Goal: Transaction & Acquisition: Purchase product/service

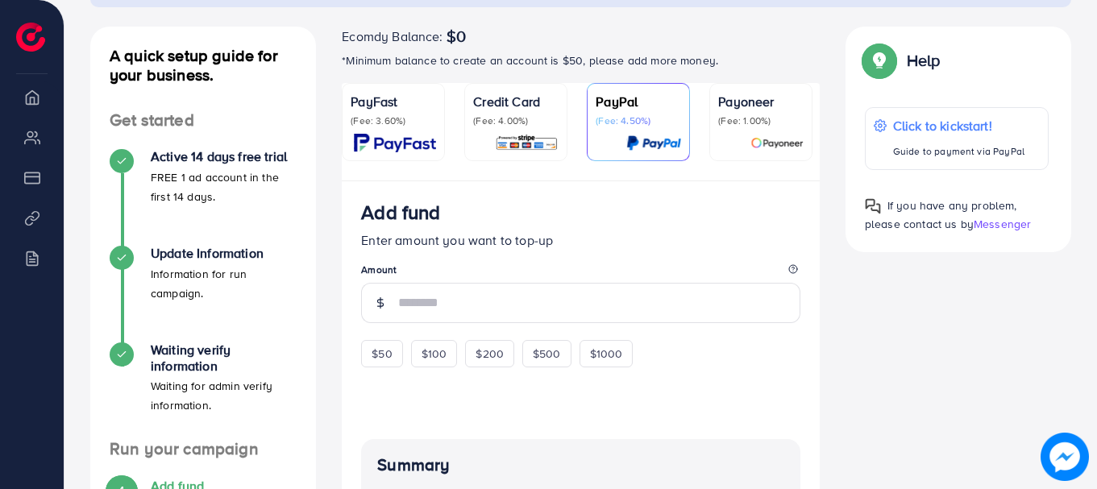
scroll to position [165, 0]
click at [489, 132] on div "Credit Card (Fee: 4.00%)" at bounding box center [515, 123] width 85 height 60
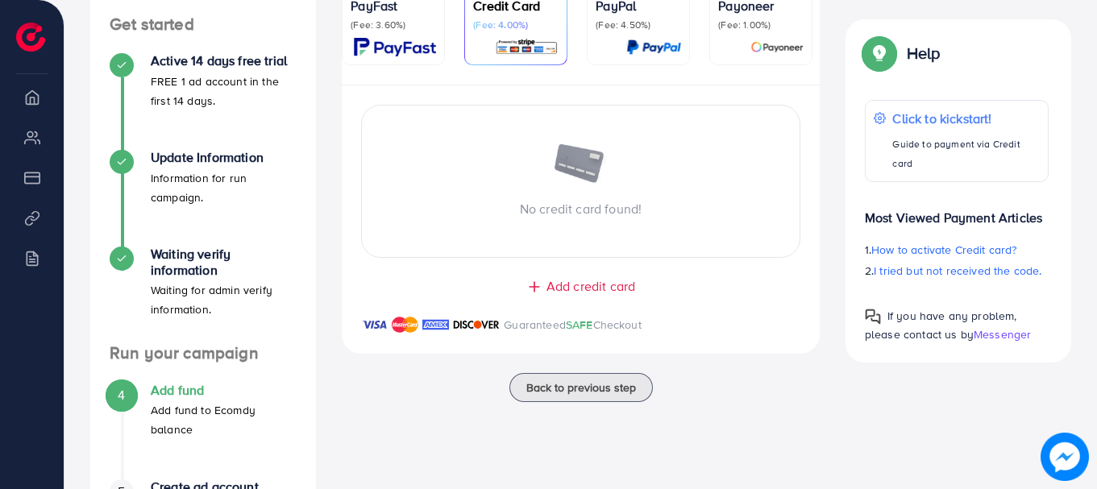
scroll to position [272, 0]
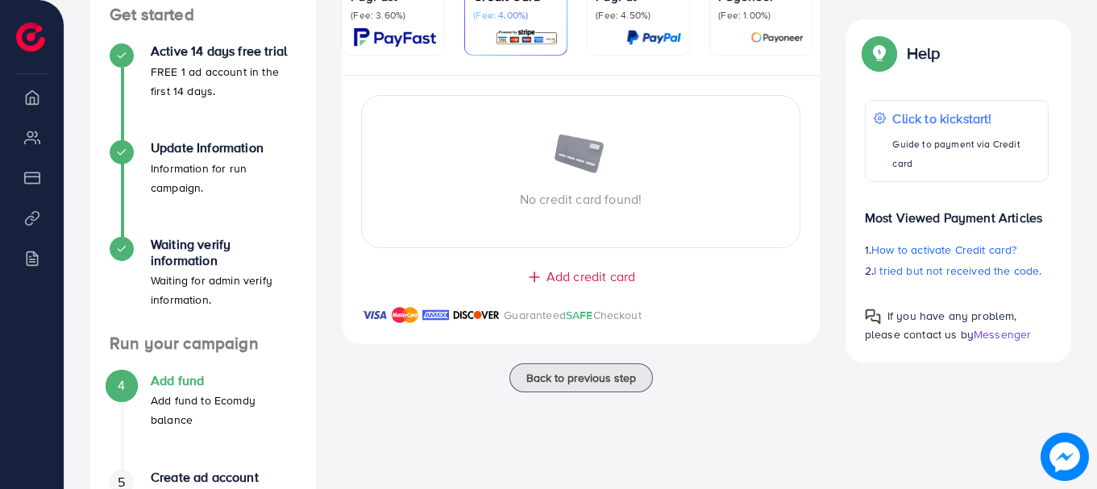
click at [558, 279] on span "Add credit card" at bounding box center [590, 277] width 89 height 19
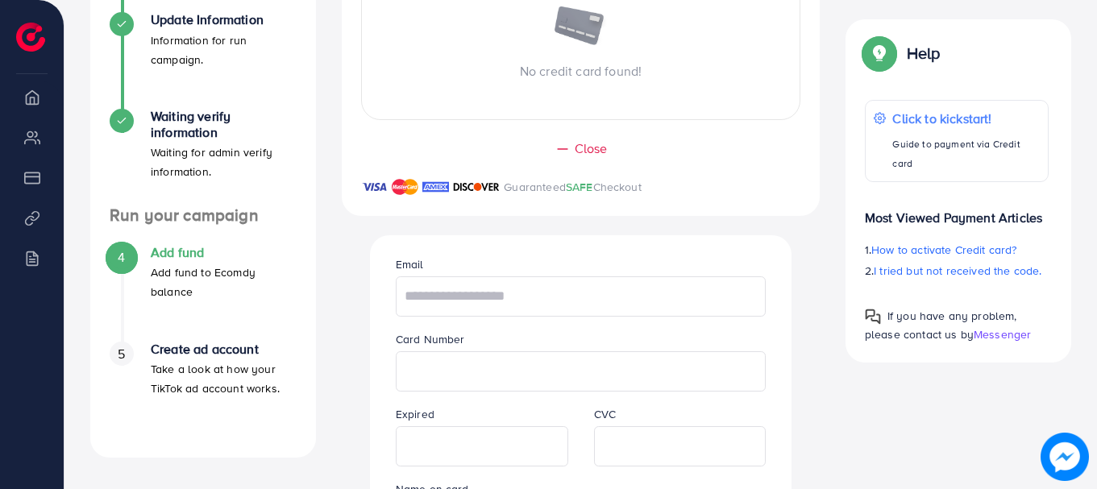
scroll to position [434, 0]
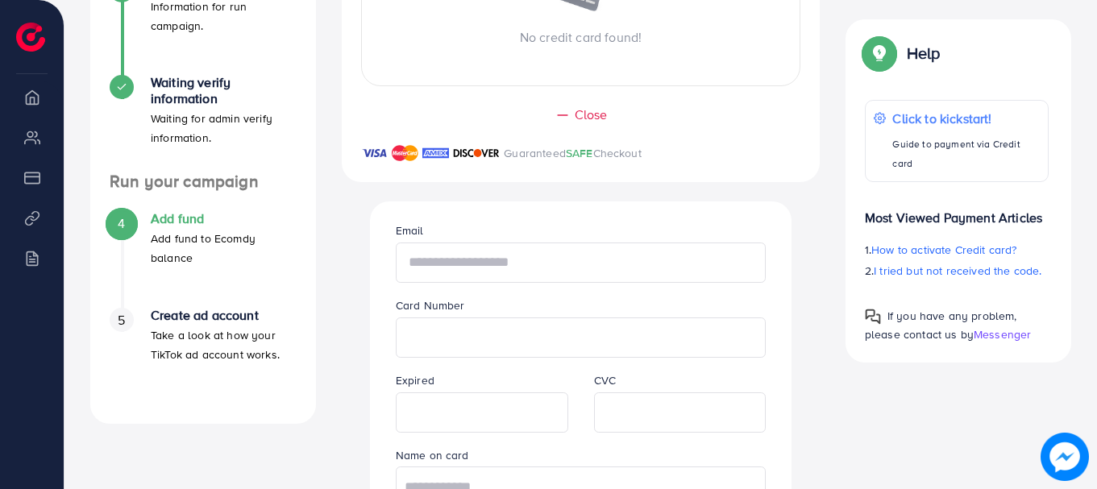
click at [494, 265] on input "text" at bounding box center [581, 263] width 371 height 40
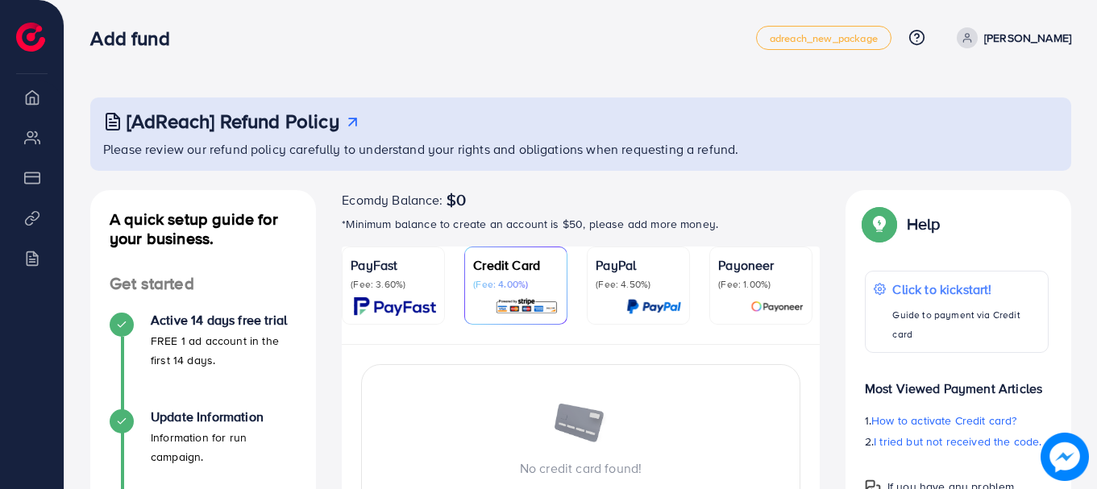
scroll to position [0, 0]
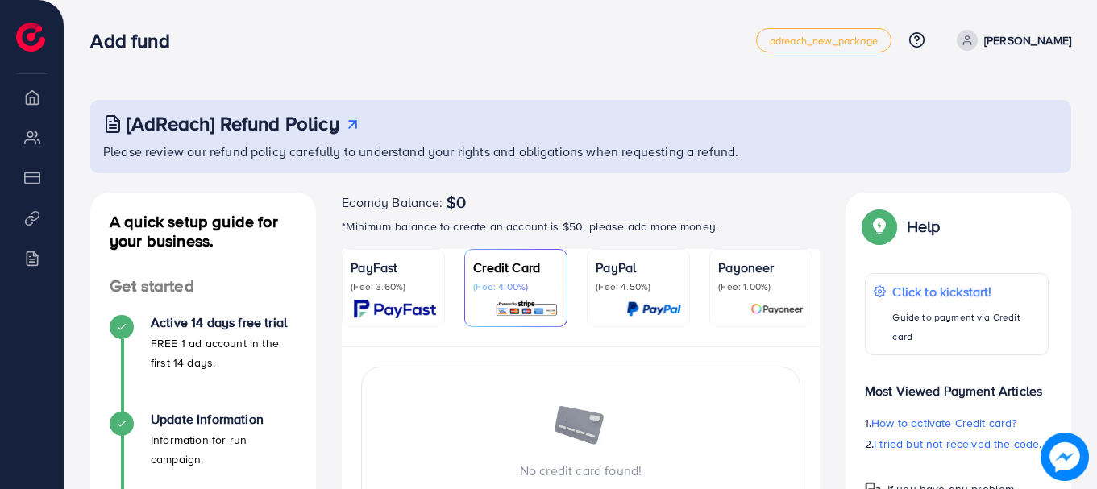
click at [618, 293] on p "(Fee: 4.50%)" at bounding box center [638, 286] width 85 height 13
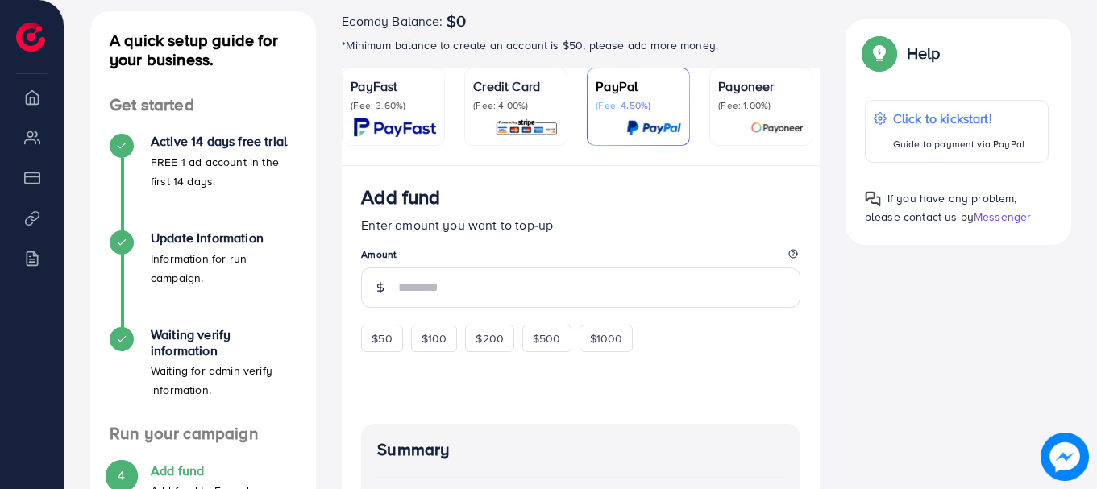
scroll to position [182, 0]
click at [511, 100] on p "(Fee: 4.00%)" at bounding box center [515, 104] width 85 height 13
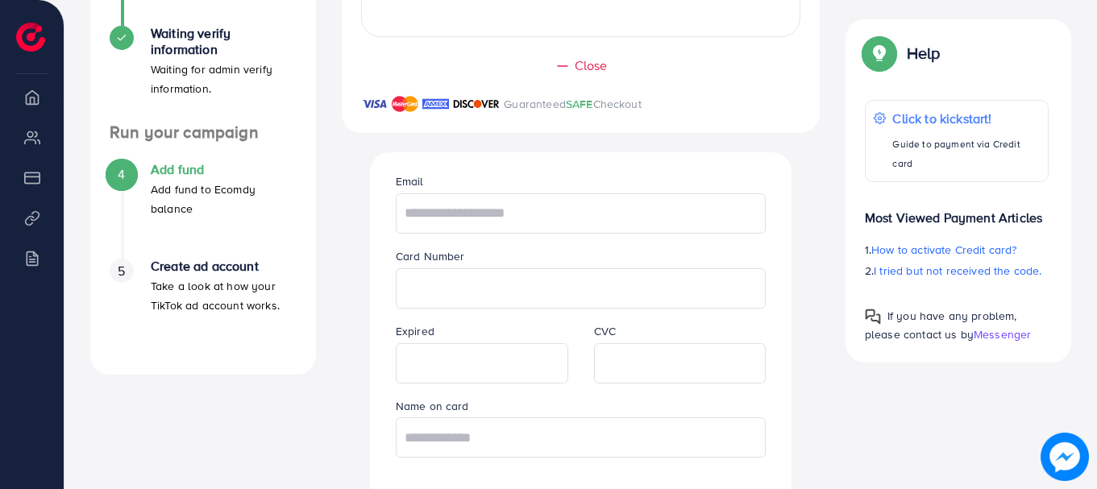
scroll to position [484, 0]
click at [495, 227] on input "text" at bounding box center [581, 213] width 371 height 40
type input "**********"
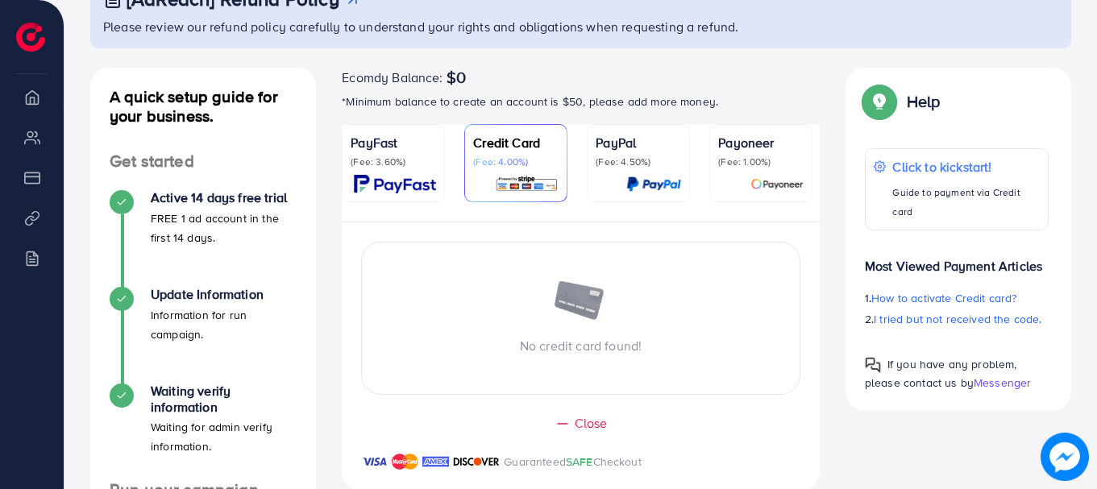
scroll to position [77, 0]
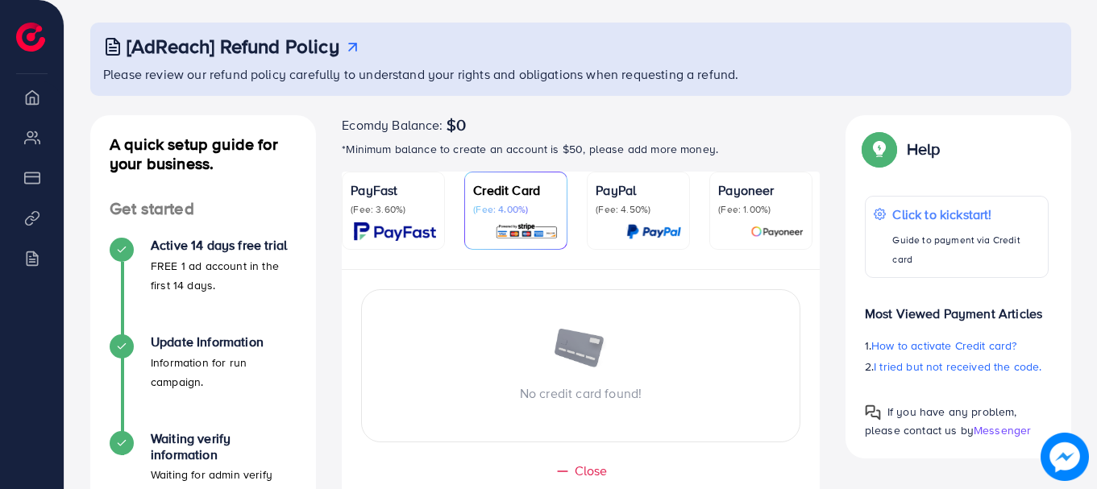
drag, startPoint x: 486, startPoint y: 127, endPoint x: 447, endPoint y: 122, distance: 38.9
click at [447, 122] on div "Ecomdy Balance: $0" at bounding box center [581, 124] width 478 height 19
click at [471, 126] on div "Ecomdy Balance: $0" at bounding box center [581, 124] width 478 height 19
drag, startPoint x: 471, startPoint y: 126, endPoint x: 450, endPoint y: 126, distance: 21.8
click at [450, 126] on div "Ecomdy Balance: $0" at bounding box center [581, 124] width 478 height 19
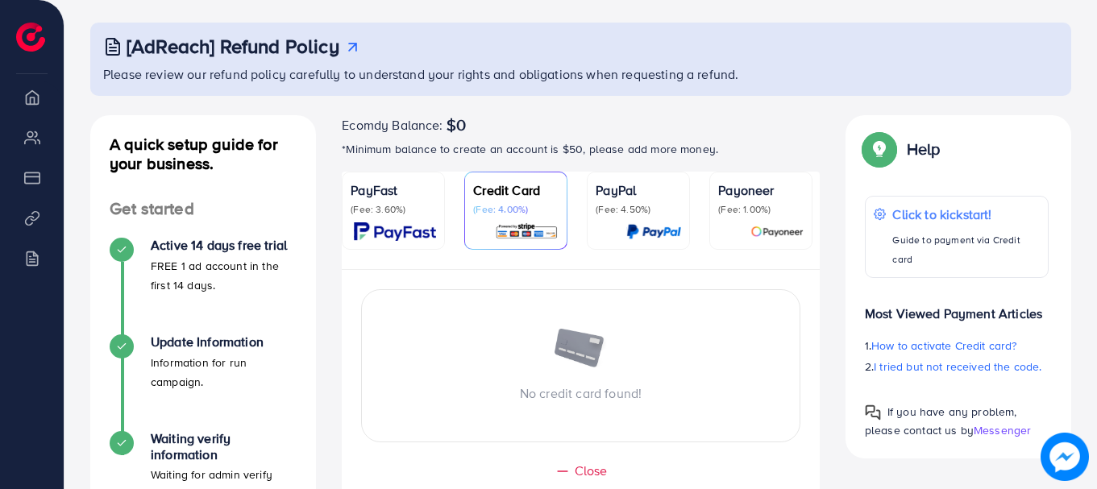
drag, startPoint x: 442, startPoint y: 121, endPoint x: 331, endPoint y: 115, distance: 111.4
drag, startPoint x: 338, startPoint y: 122, endPoint x: 441, endPoint y: 133, distance: 102.9
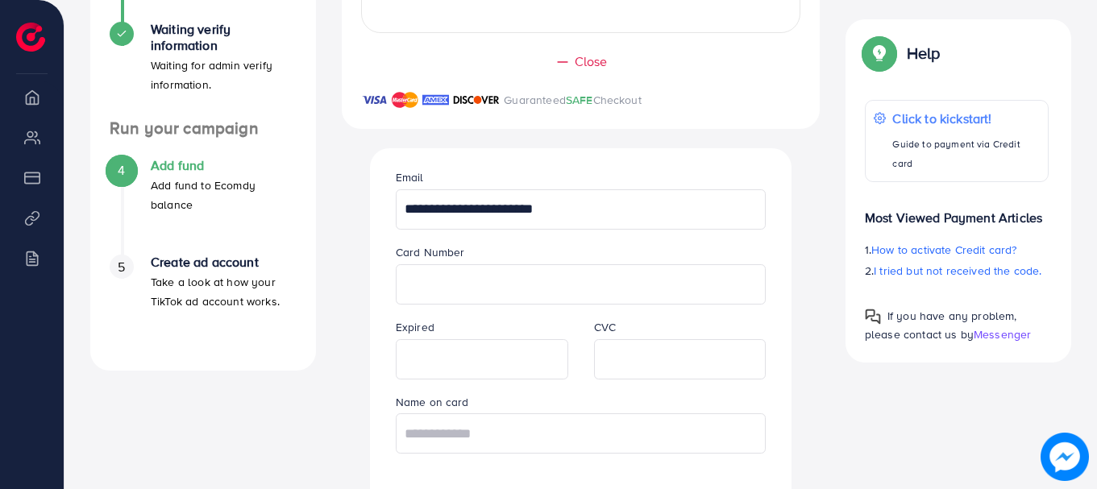
scroll to position [516, 0]
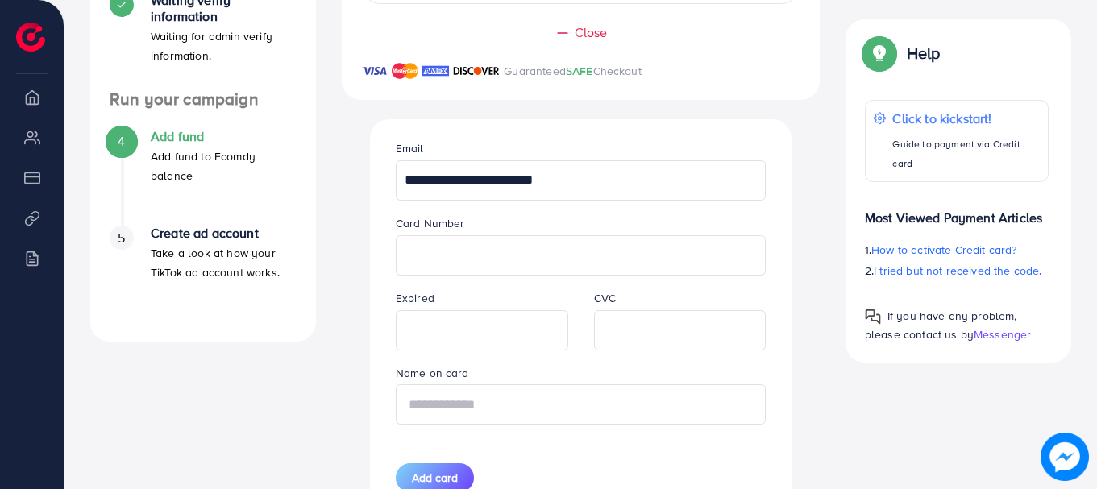
click at [459, 406] on input "text" at bounding box center [581, 404] width 371 height 40
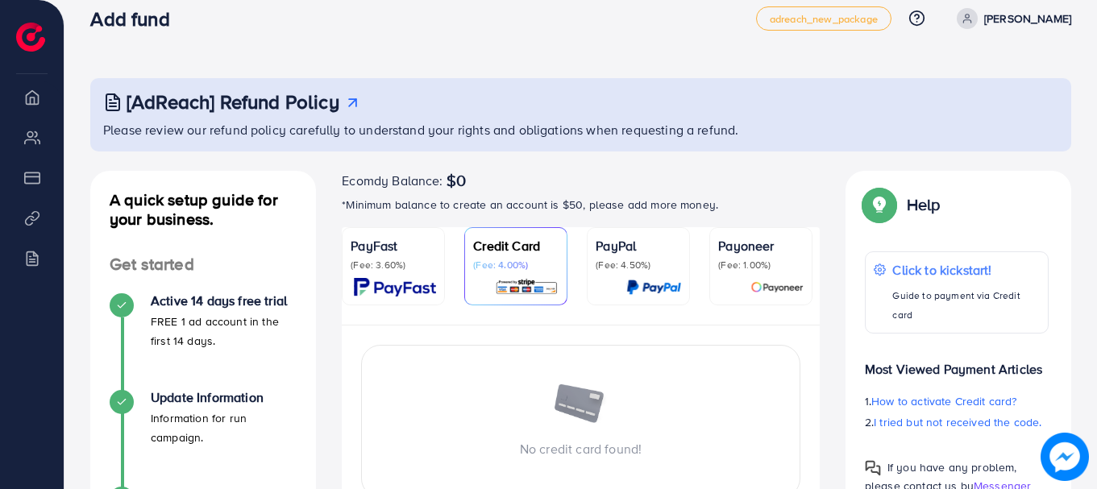
scroll to position [0, 0]
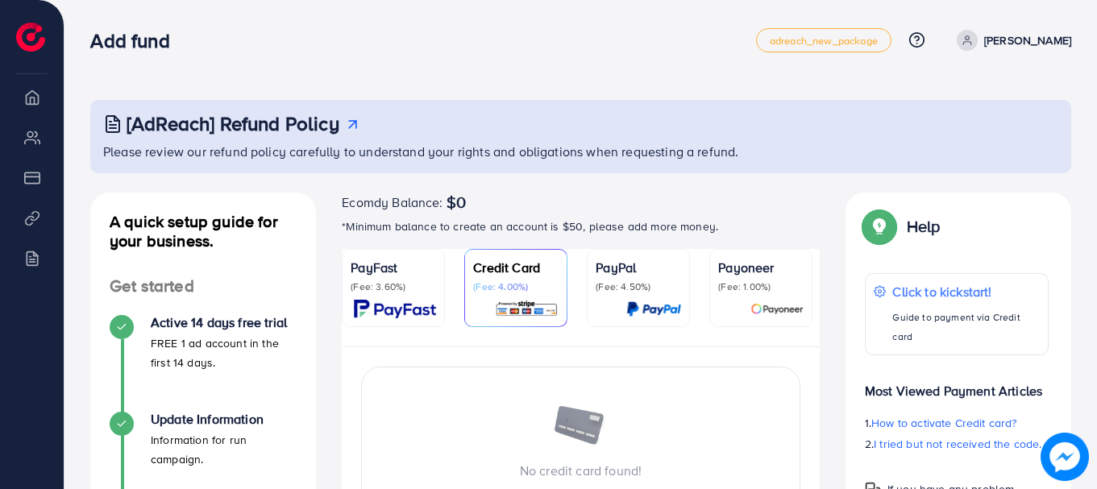
click at [426, 298] on div "PayFast (Fee: 3.60%)" at bounding box center [393, 288] width 85 height 60
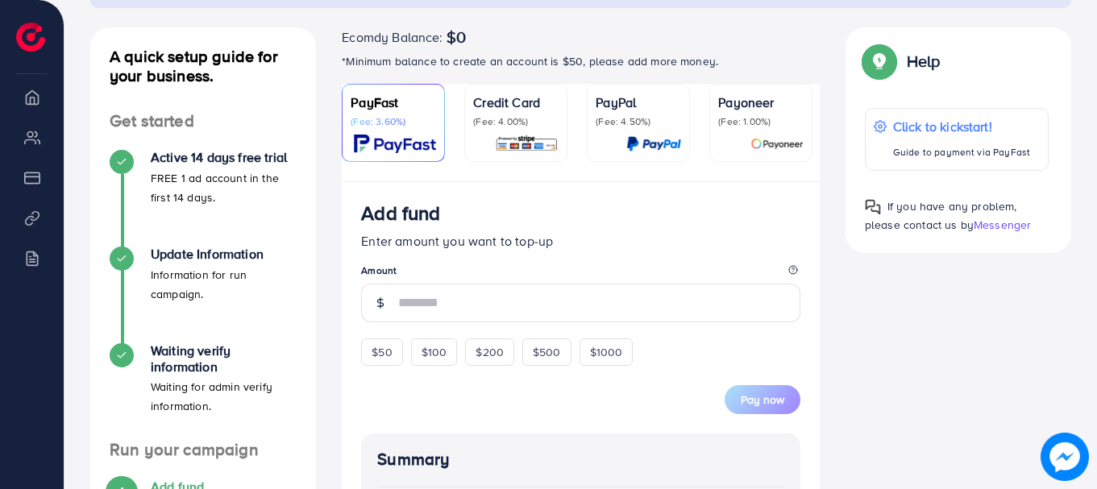
scroll to position [166, 0]
click at [737, 131] on div "Payoneer (Fee: 1.00%)" at bounding box center [760, 122] width 85 height 60
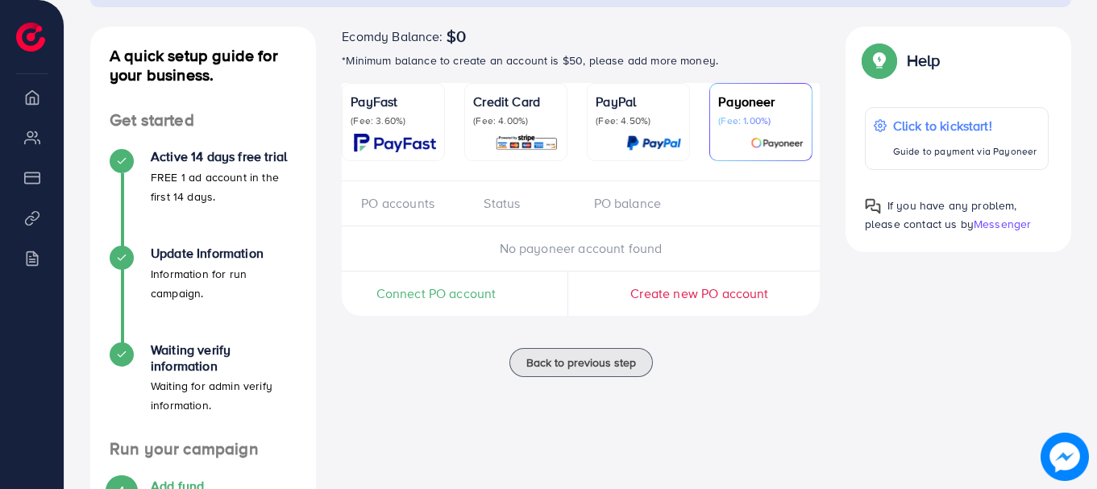
click at [645, 126] on p "(Fee: 4.50%)" at bounding box center [638, 120] width 85 height 13
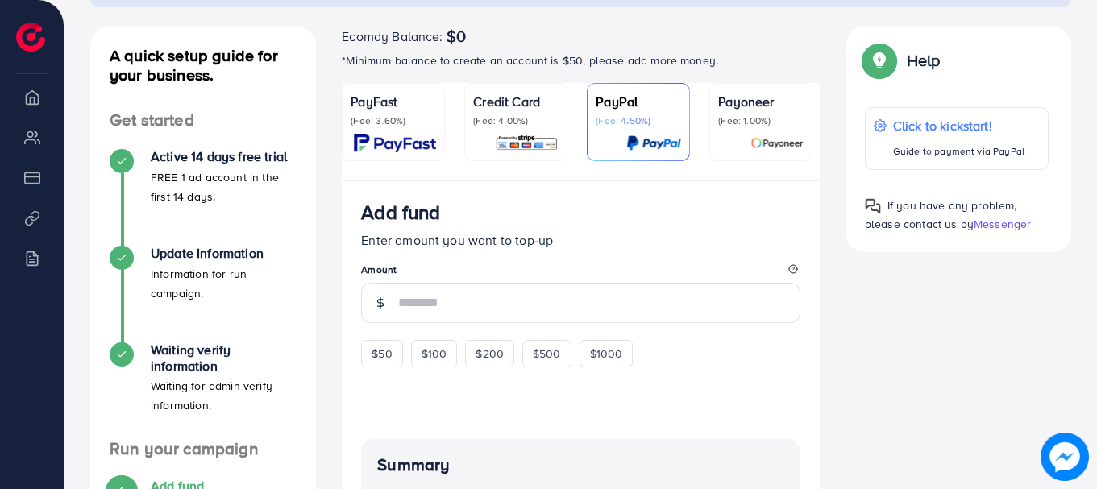
click at [529, 125] on p "(Fee: 4.00%)" at bounding box center [515, 120] width 85 height 13
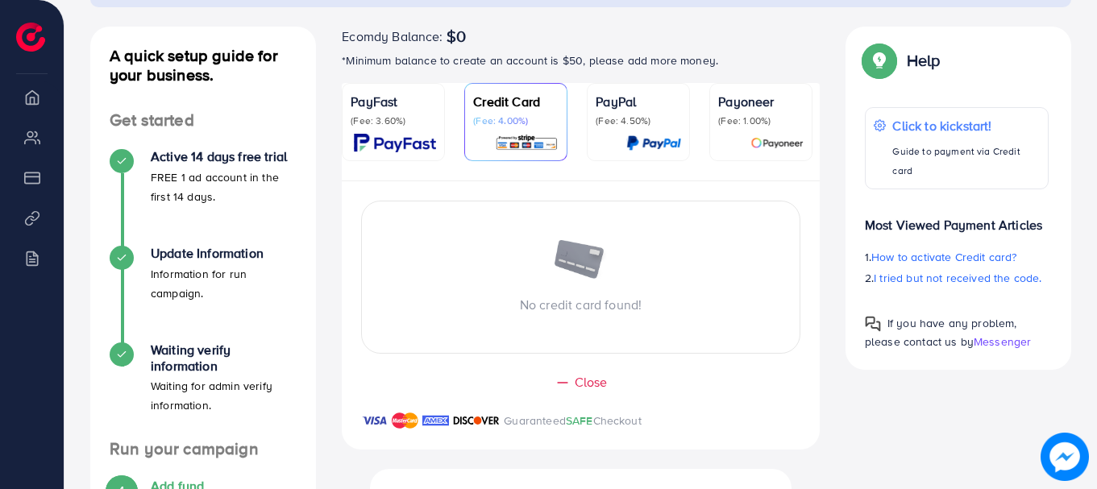
click at [376, 135] on img at bounding box center [395, 143] width 82 height 19
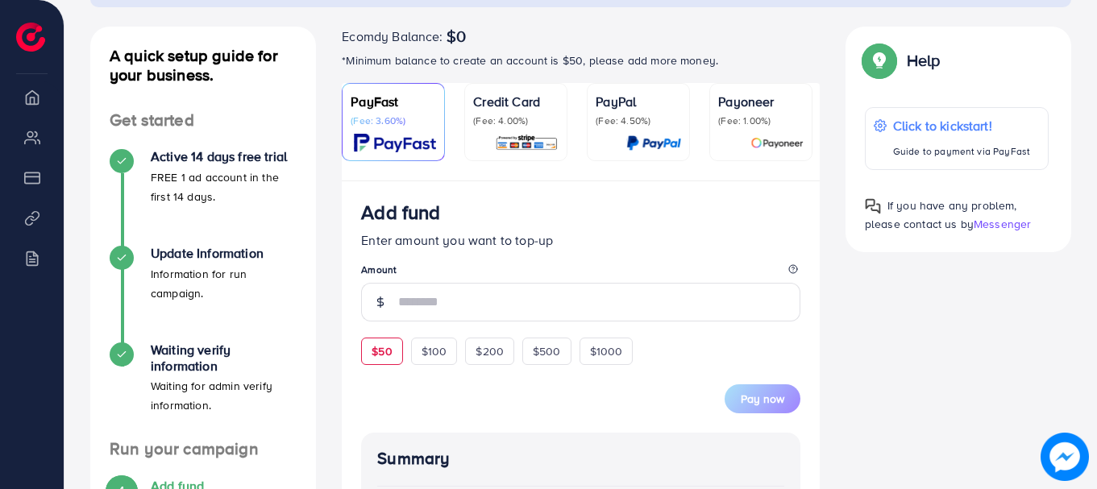
click at [381, 355] on span "$50" at bounding box center [381, 351] width 20 height 16
type input "**"
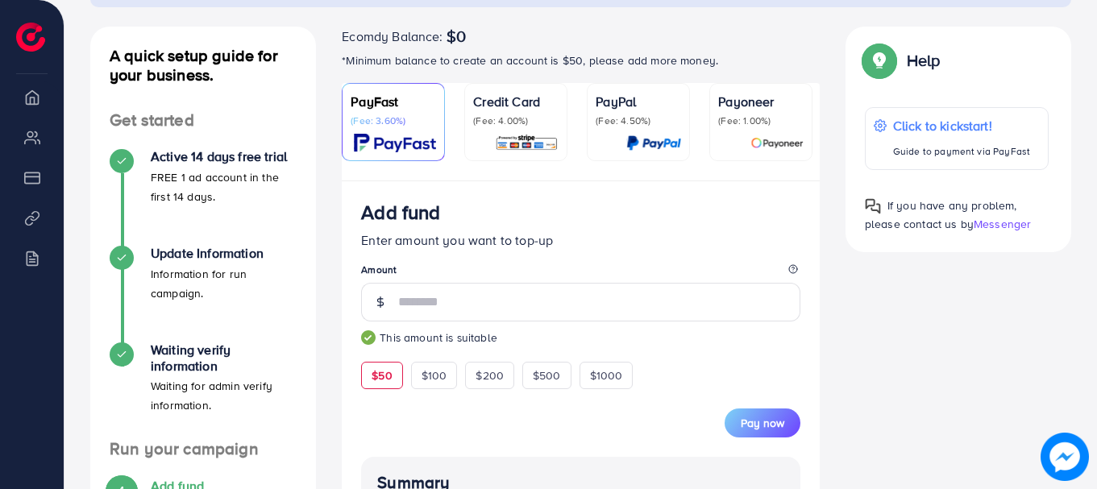
click at [502, 127] on div "Credit Card (Fee: 4.00%)" at bounding box center [515, 122] width 85 height 60
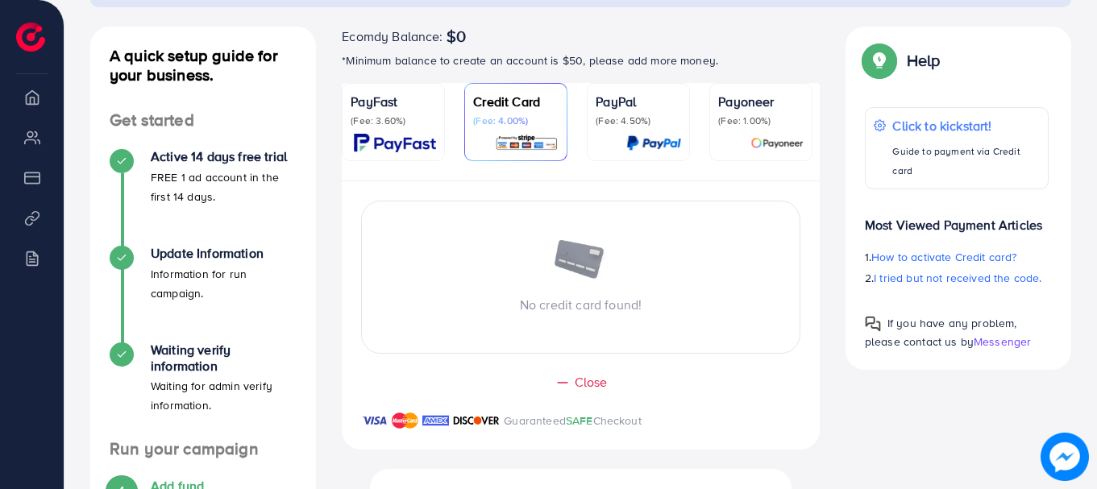
click at [502, 127] on div "Credit Card (Fee: 4.00%)" at bounding box center [515, 122] width 85 height 60
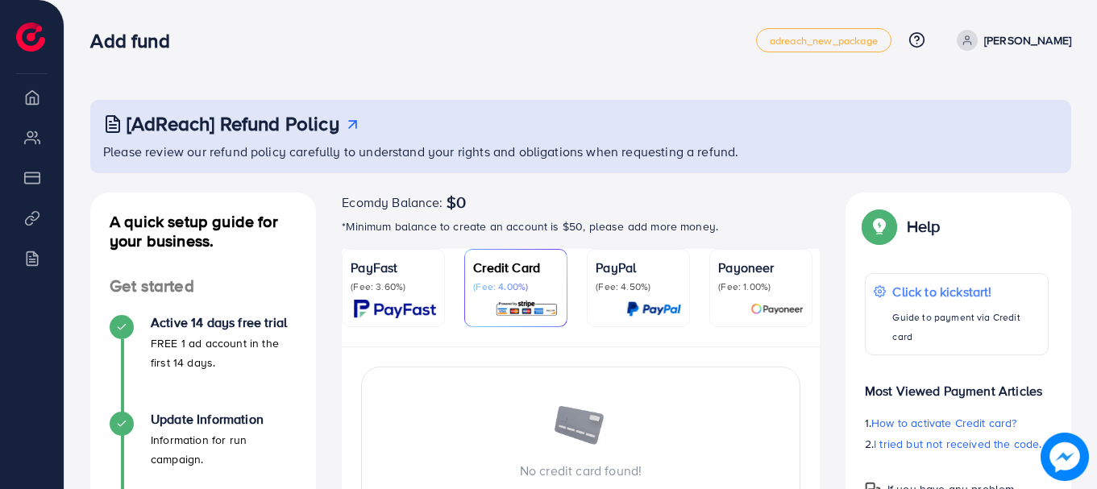
click at [440, 274] on link "PayFast (Fee: 3.60%)" at bounding box center [393, 288] width 103 height 78
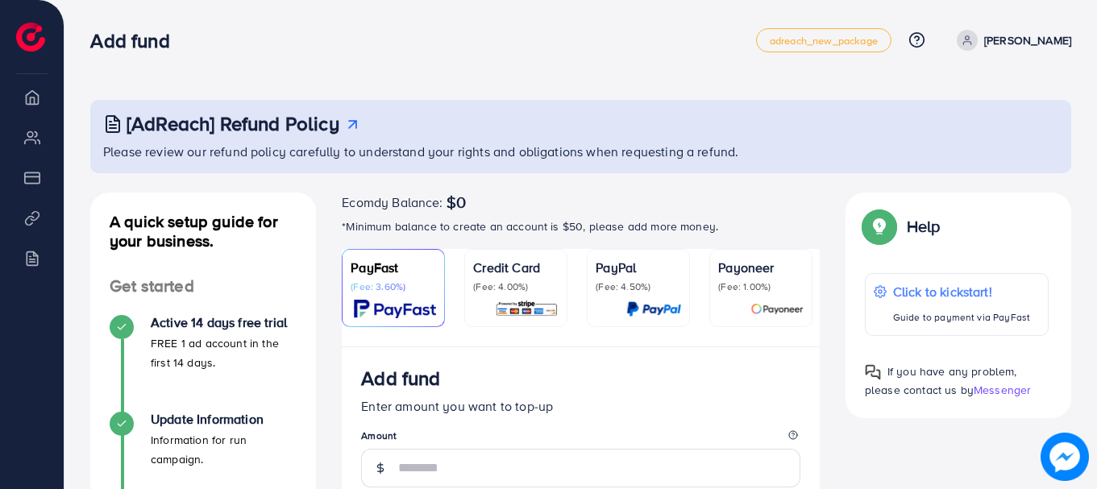
click at [782, 286] on p "(Fee: 1.00%)" at bounding box center [760, 286] width 85 height 13
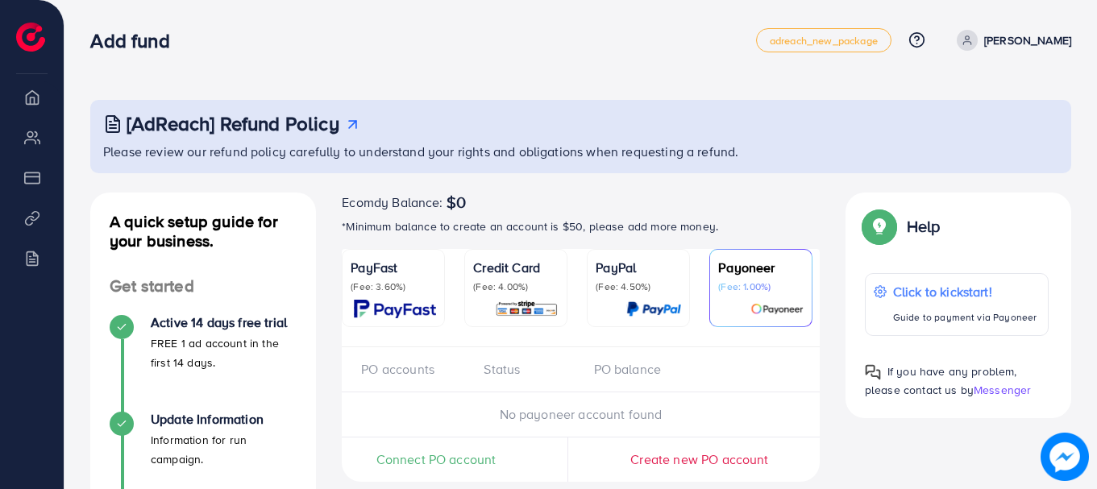
click at [522, 276] on p "Credit Card" at bounding box center [515, 267] width 85 height 19
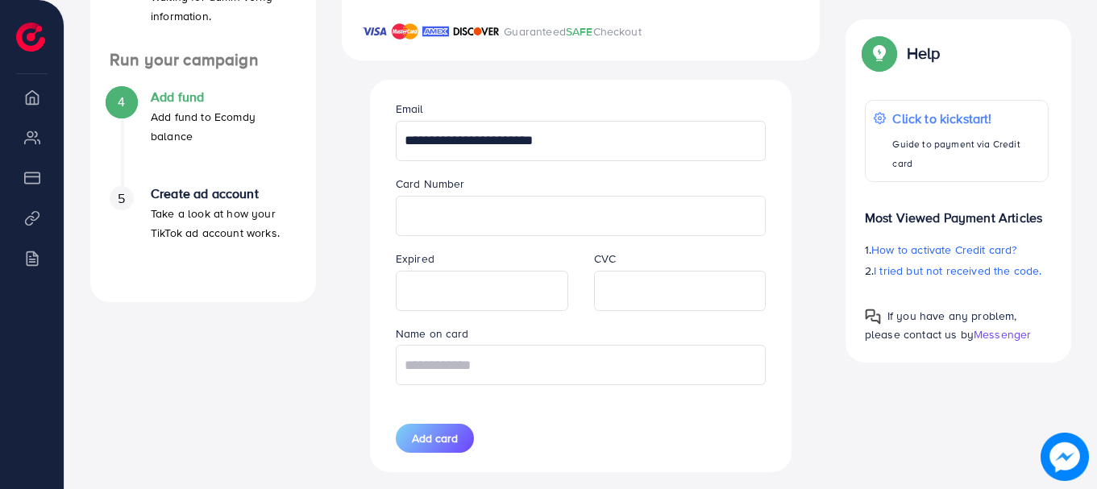
scroll to position [565, 0]
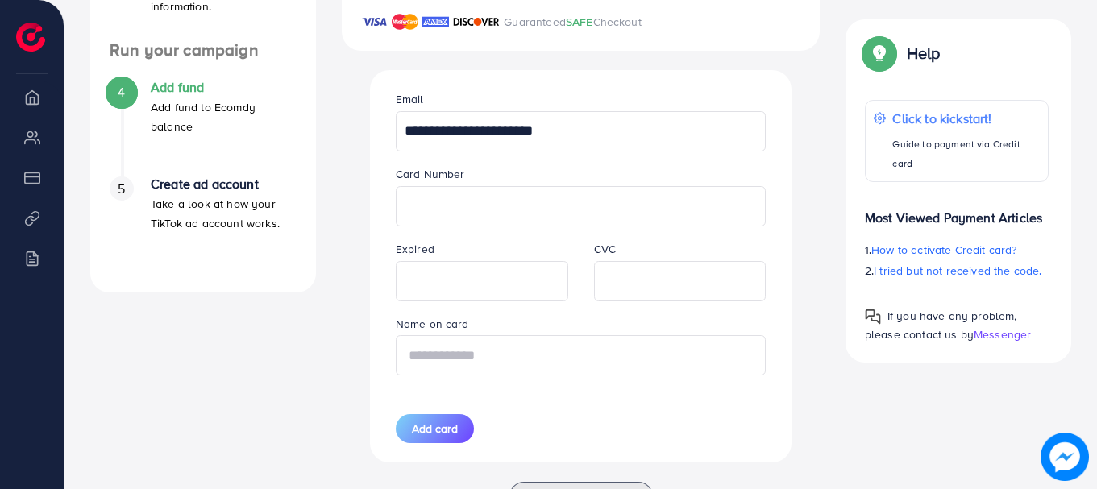
click at [554, 345] on input "text" at bounding box center [581, 355] width 371 height 40
type input "**********"
click at [443, 448] on div "**********" at bounding box center [581, 266] width 396 height 392
click at [441, 442] on button "Add card" at bounding box center [435, 428] width 78 height 29
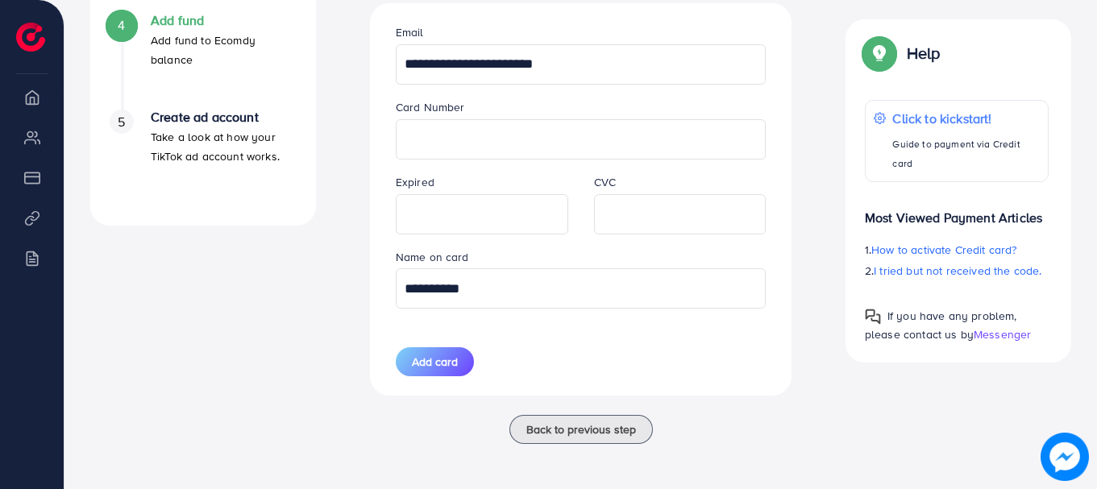
scroll to position [636, 0]
click at [458, 351] on button "Add card" at bounding box center [435, 361] width 78 height 29
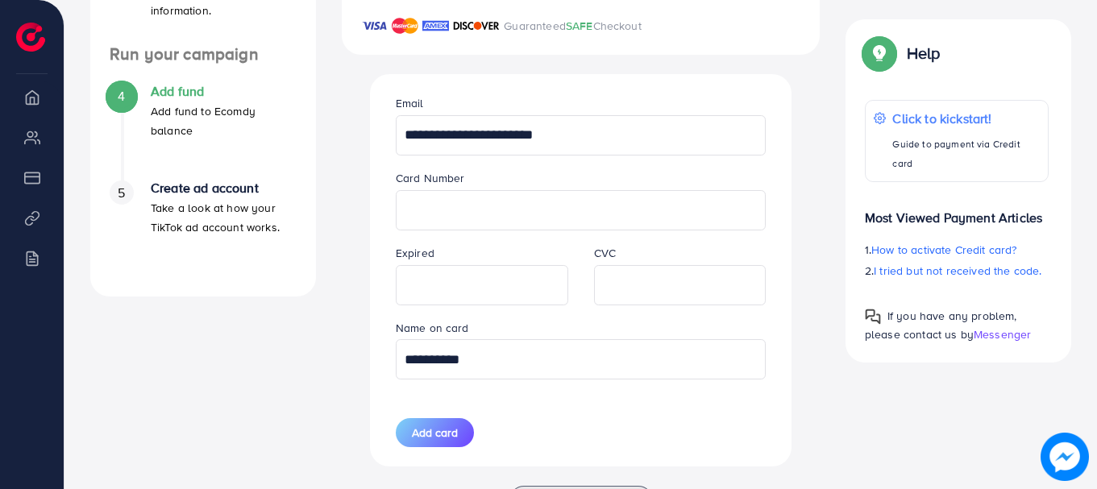
scroll to position [564, 0]
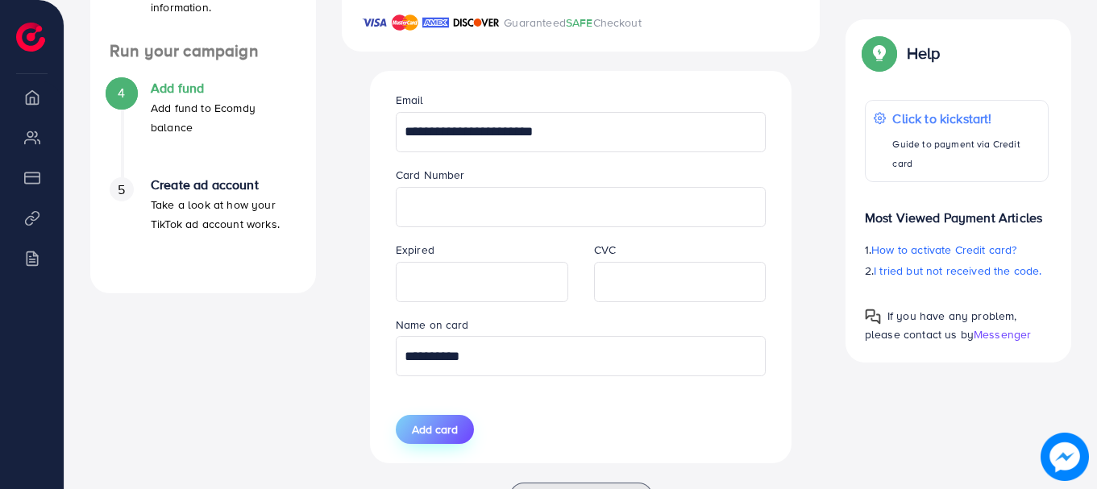
click at [444, 437] on span "Add card" at bounding box center [435, 429] width 46 height 16
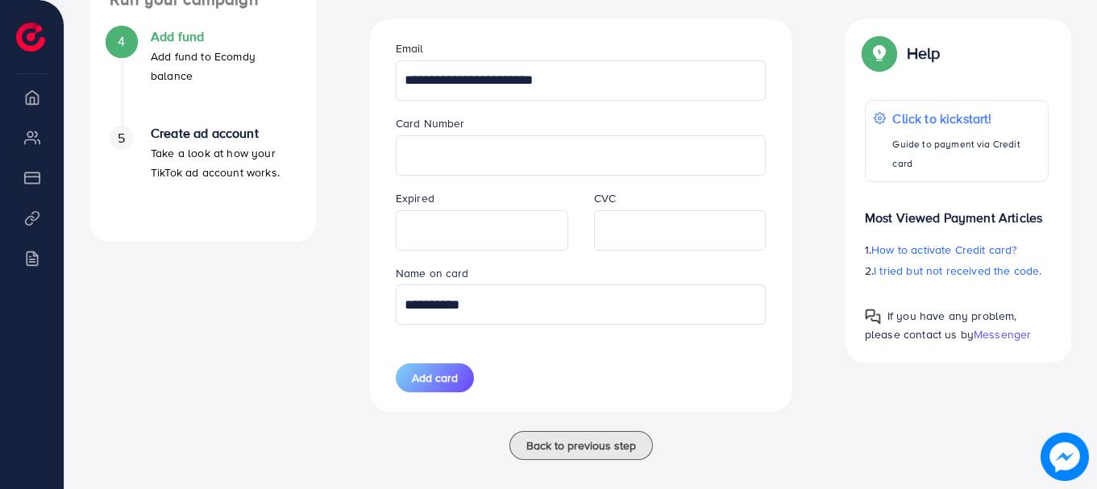
scroll to position [636, 0]
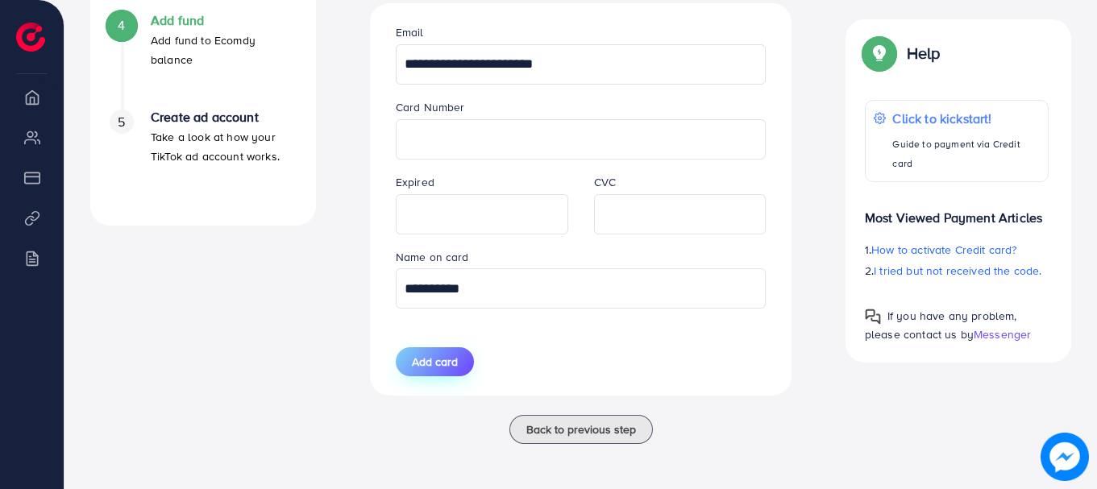
click at [429, 367] on span "Add card" at bounding box center [435, 362] width 46 height 16
click at [413, 344] on div "**********" at bounding box center [581, 199] width 396 height 392
click at [429, 361] on span "Add card" at bounding box center [435, 362] width 46 height 16
